Goal: Share content

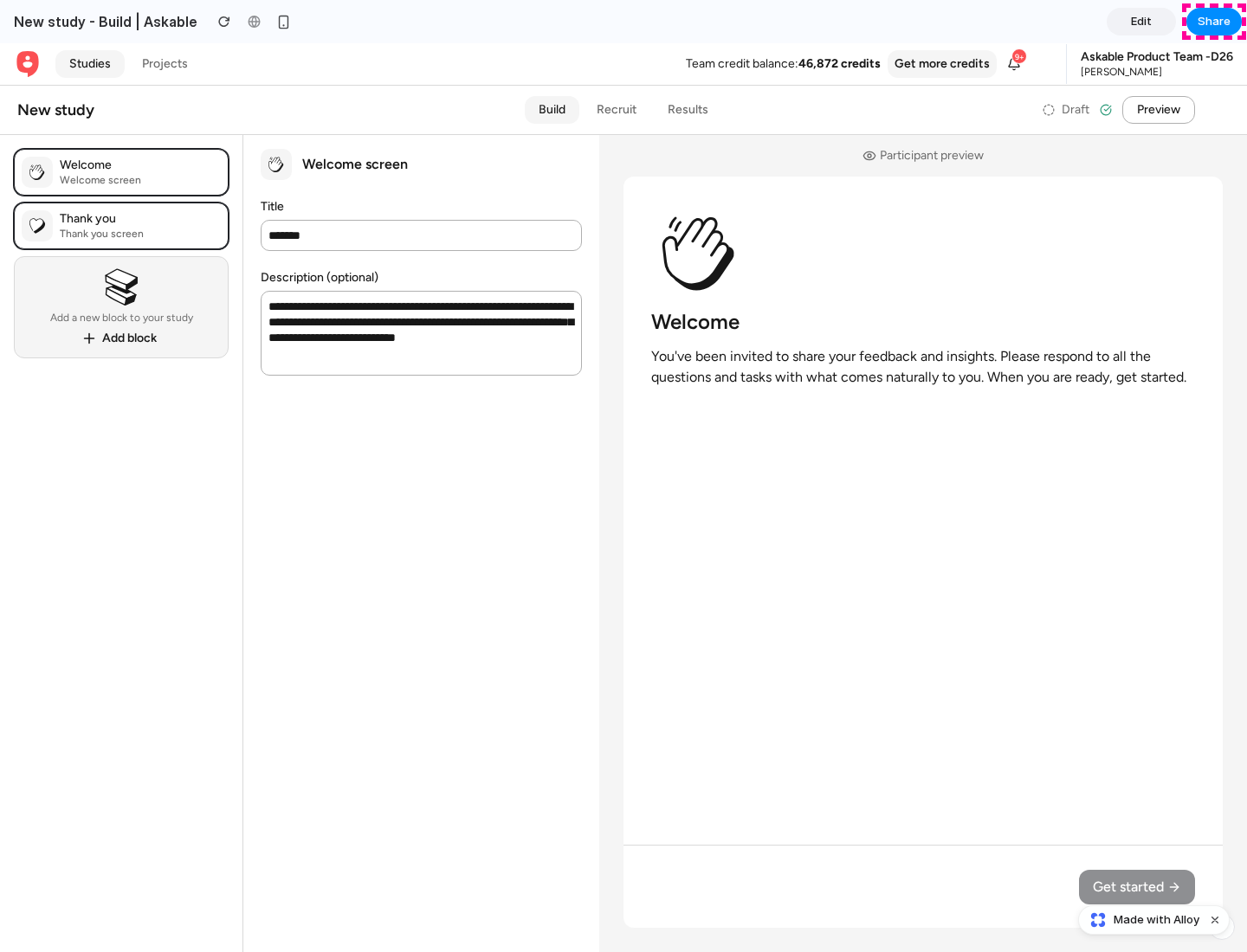
click at [1214, 22] on span "Share" at bounding box center [1214, 22] width 33 height 17
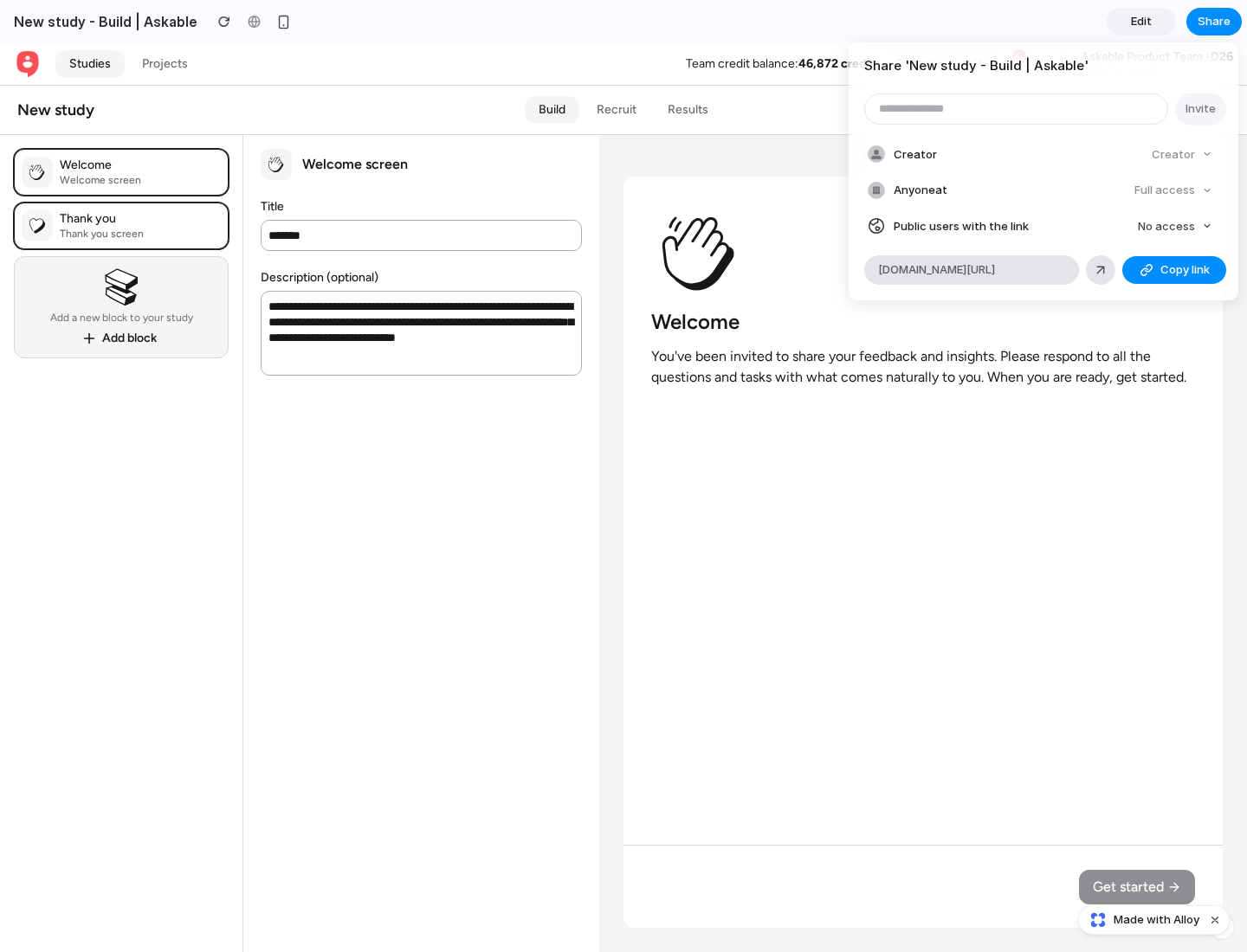
click at [1174, 270] on span "Copy link" at bounding box center [1185, 270] width 50 height 17
click at [1156, 920] on div "Share ' New study - Build | Askable ' Invite Creator Creator Anyone at Full acc…" at bounding box center [624, 476] width 1247 height 952
